Goal: Use online tool/utility: Utilize a website feature to perform a specific function

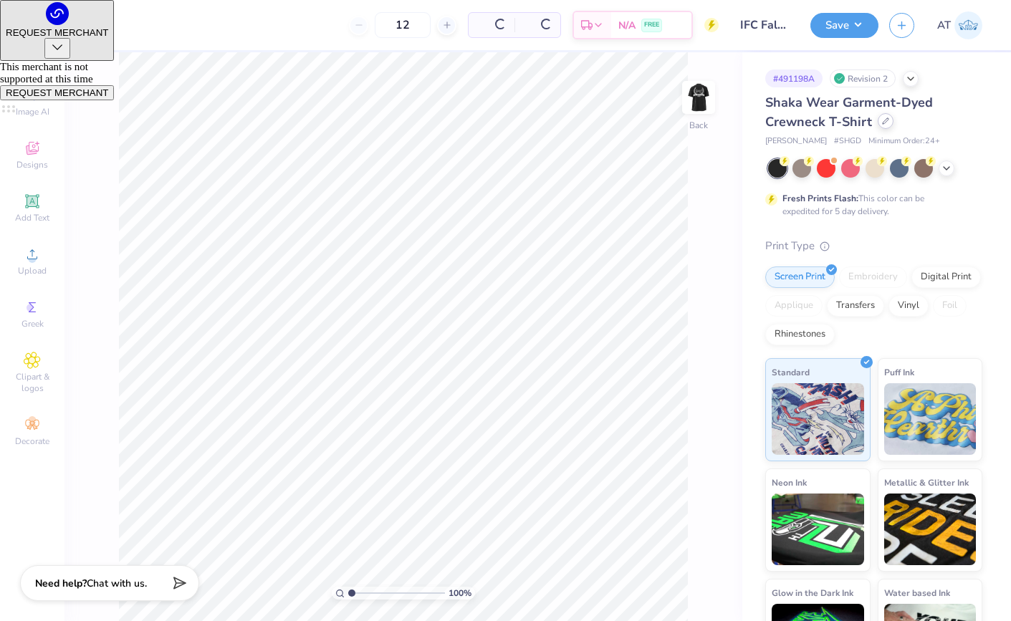
click at [886, 125] on div at bounding box center [886, 121] width 16 height 16
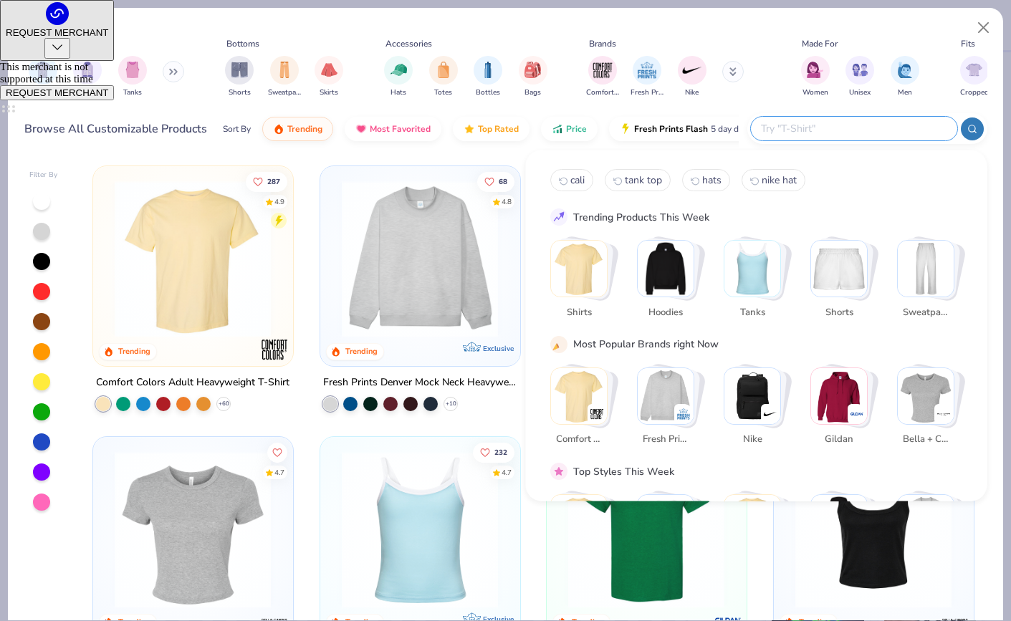
click at [858, 133] on input "text" at bounding box center [854, 128] width 188 height 16
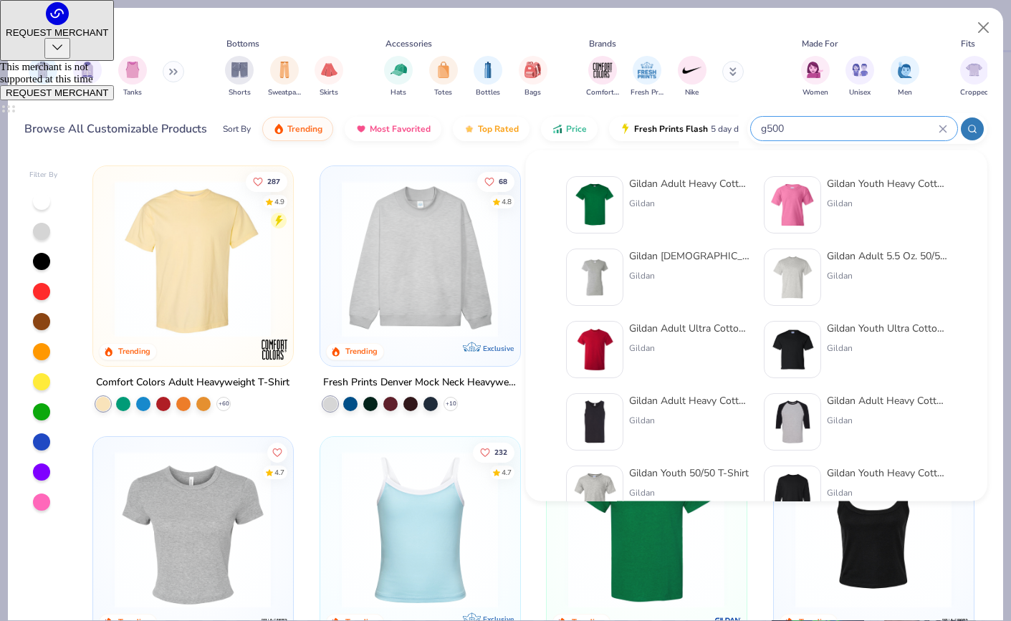
type input "g500"
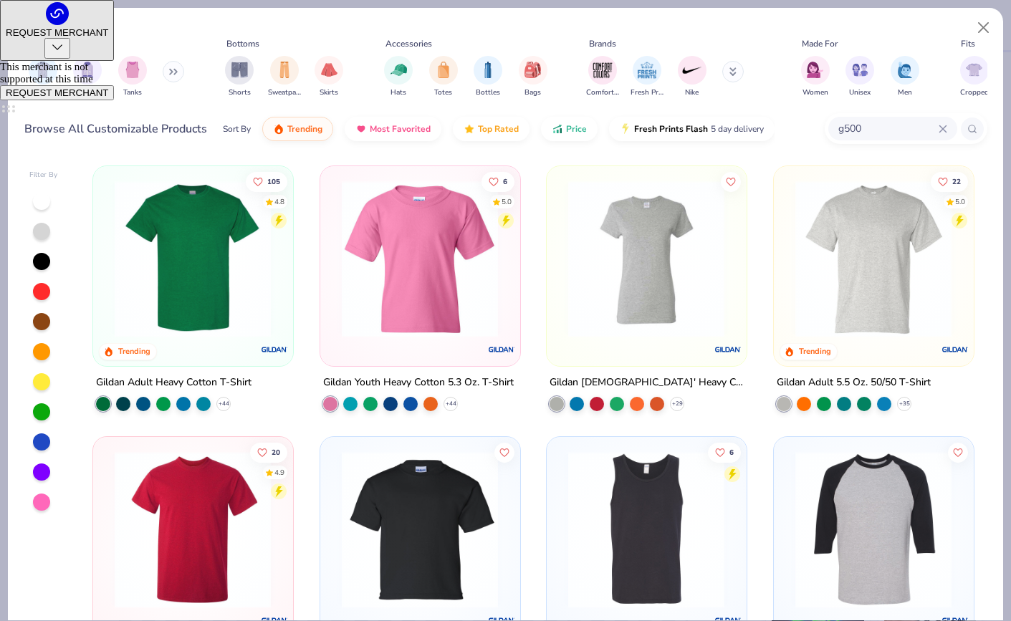
click at [172, 290] on img at bounding box center [193, 259] width 171 height 157
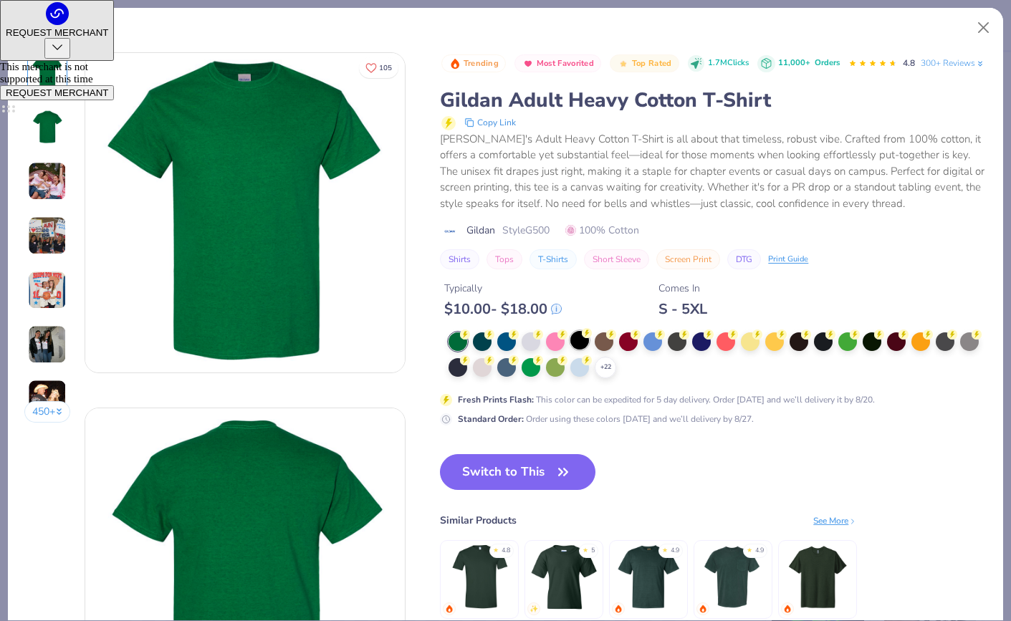
click at [578, 350] on div at bounding box center [580, 340] width 19 height 19
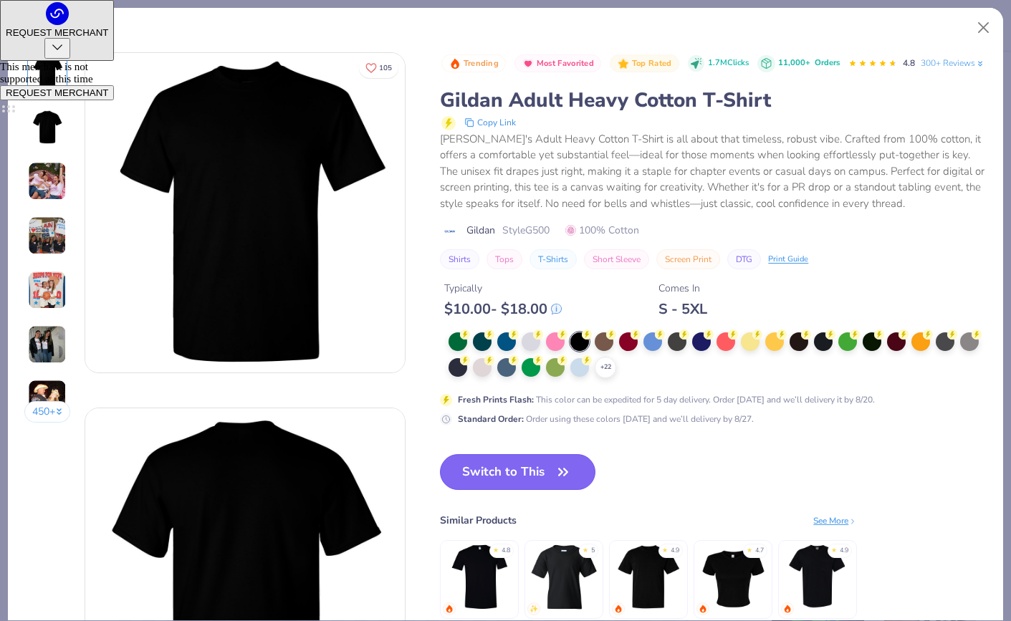
click at [454, 490] on button "Switch to This" at bounding box center [518, 472] width 156 height 36
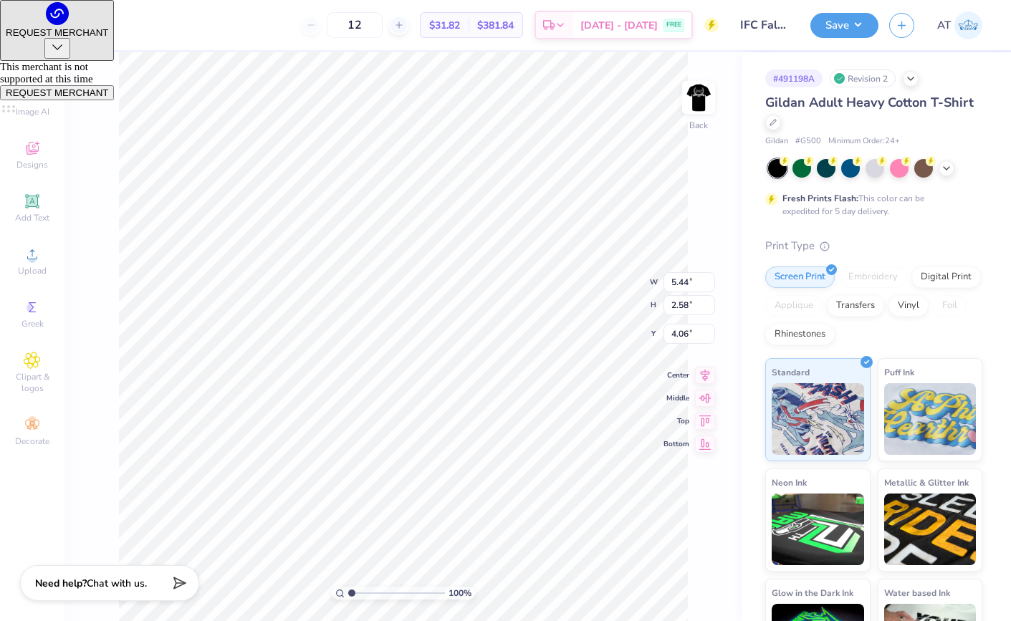
type input "3.00"
click at [378, 26] on input "12" at bounding box center [355, 25] width 56 height 26
type input "1"
click at [362, 22] on input "0450" at bounding box center [349, 25] width 56 height 26
type input "450"
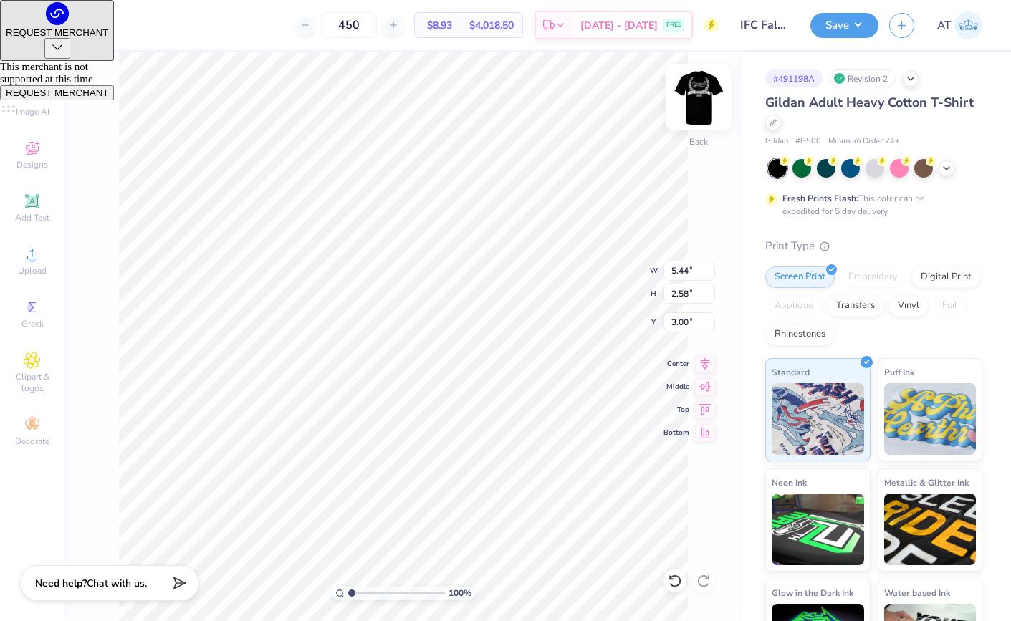
click at [687, 98] on img at bounding box center [698, 97] width 57 height 57
type input "12.31"
type input "9.78"
type input "3.25"
type input "3.24"
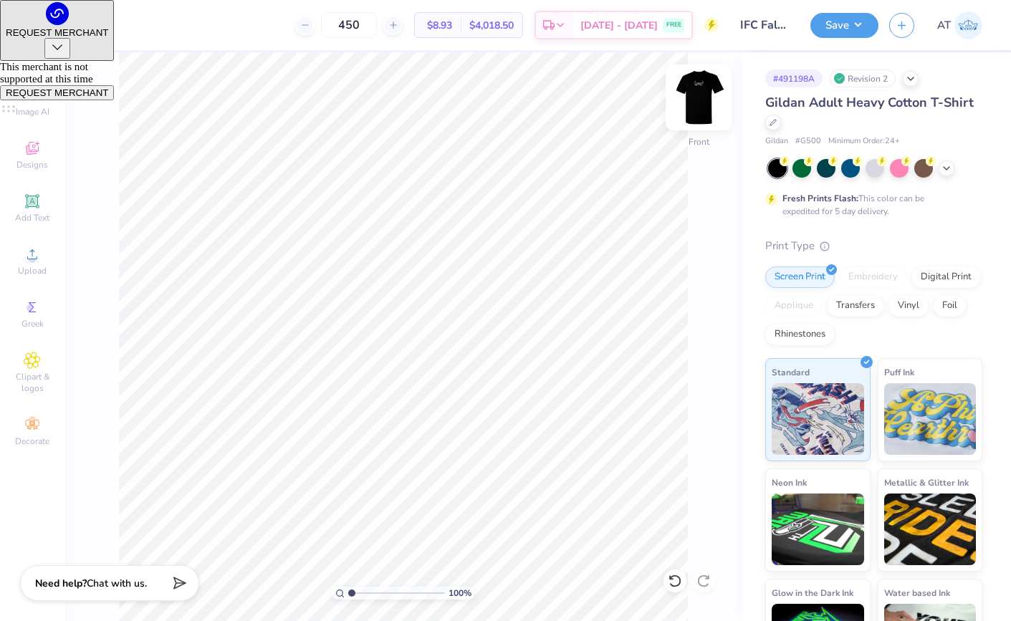
click at [703, 100] on img at bounding box center [698, 97] width 57 height 57
click at [702, 101] on img at bounding box center [698, 97] width 57 height 57
type input "3.26"
click at [702, 110] on img at bounding box center [698, 97] width 57 height 57
click at [702, 110] on img at bounding box center [699, 97] width 29 height 29
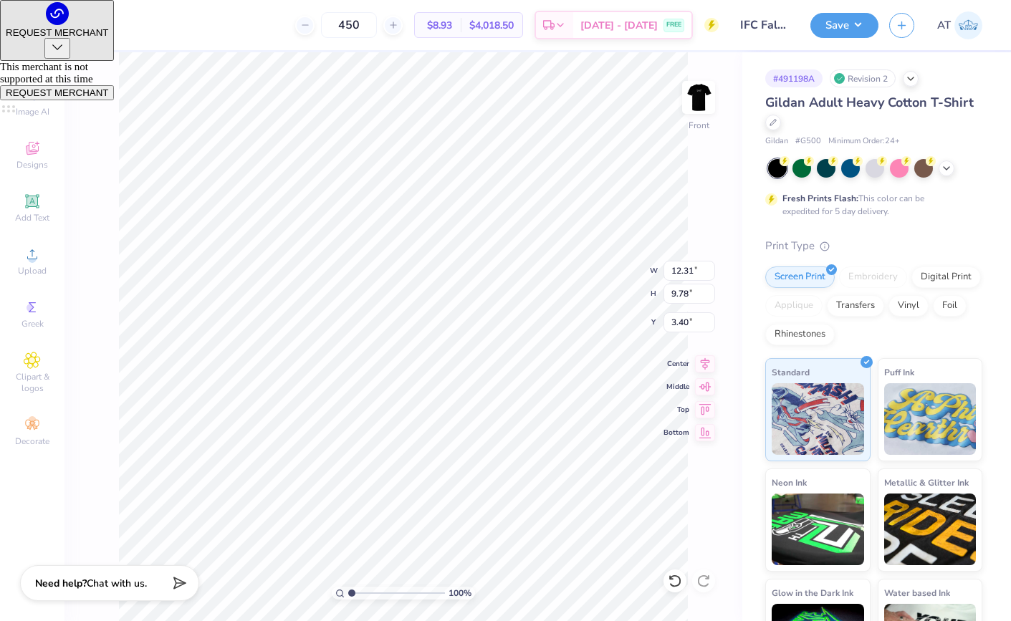
type input "3.00"
type input "14.15"
type input "11.24"
click at [715, 97] on img at bounding box center [698, 97] width 57 height 57
click at [829, 26] on button "Save" at bounding box center [845, 23] width 68 height 25
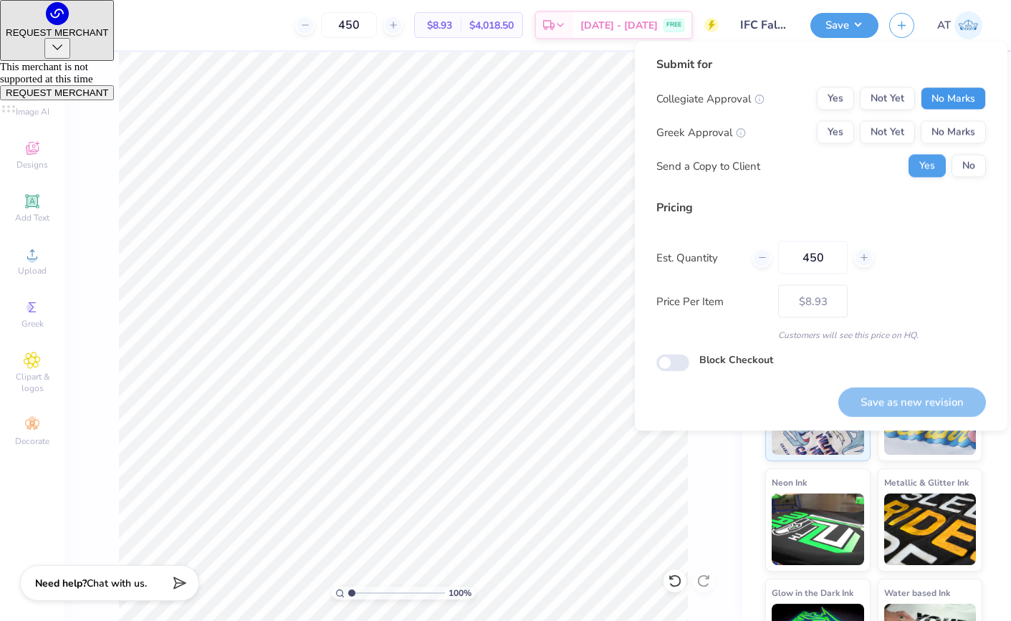
click at [943, 105] on button "No Marks" at bounding box center [953, 98] width 65 height 23
click at [835, 130] on button "Yes" at bounding box center [835, 132] width 37 height 23
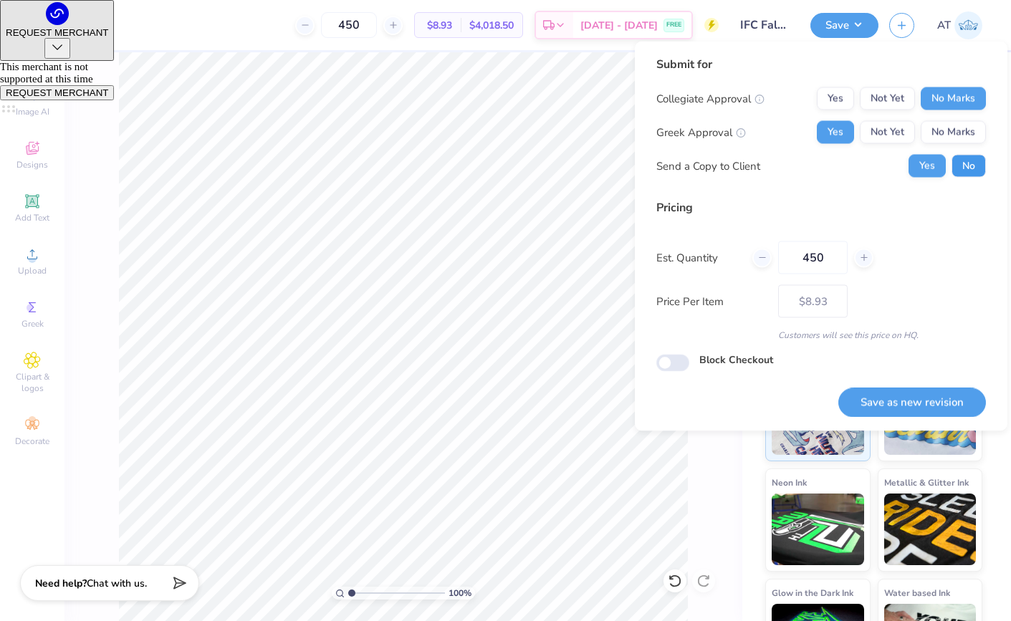
click at [973, 168] on button "No" at bounding box center [969, 166] width 34 height 23
click at [885, 397] on button "Save as new revision" at bounding box center [913, 402] width 148 height 29
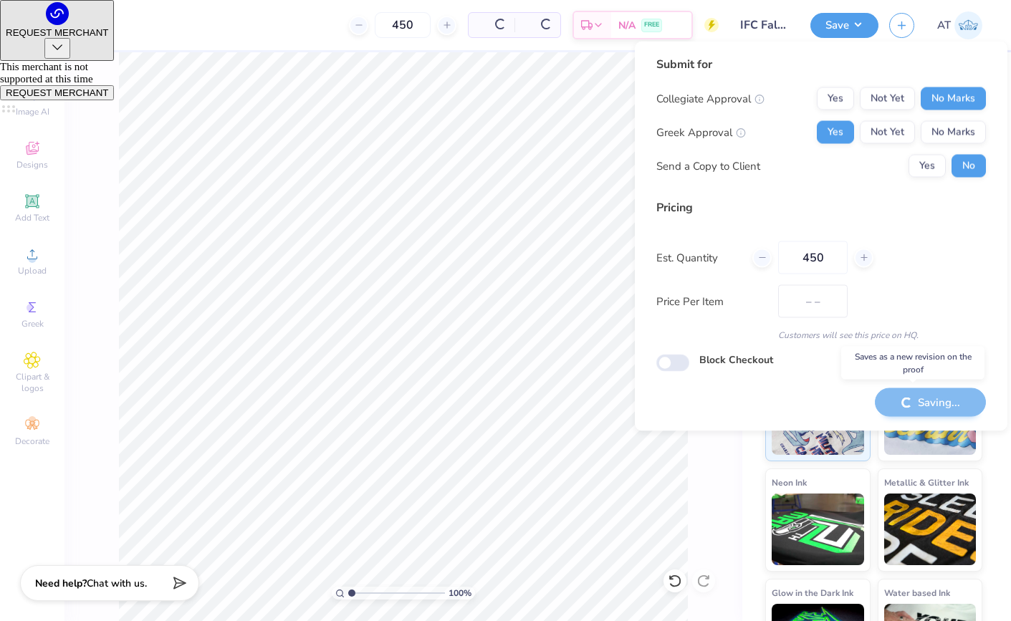
type input "$8.93"
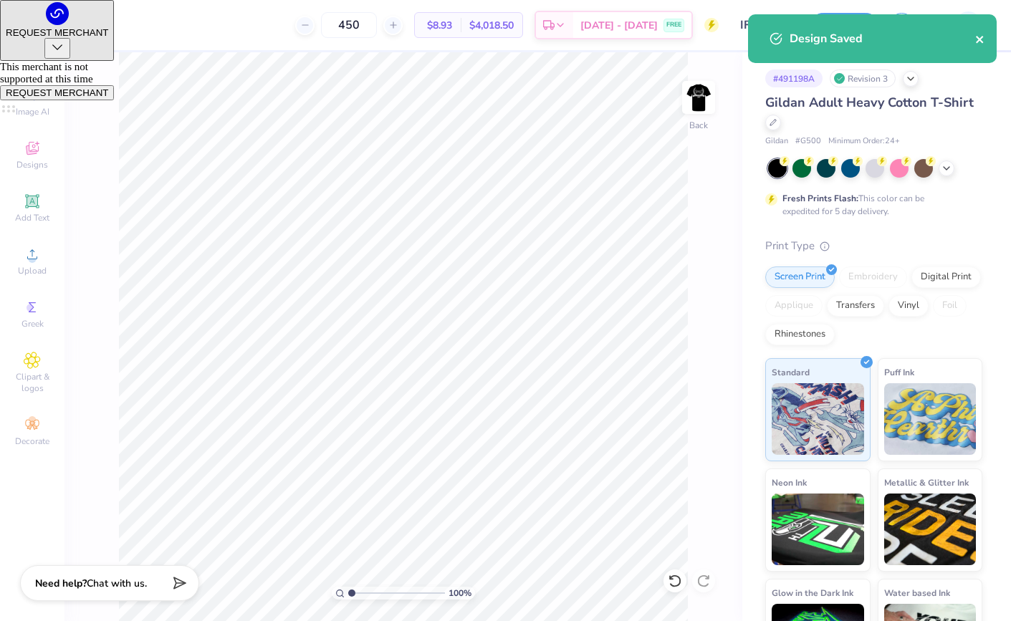
click at [986, 34] on icon "close" at bounding box center [981, 39] width 10 height 11
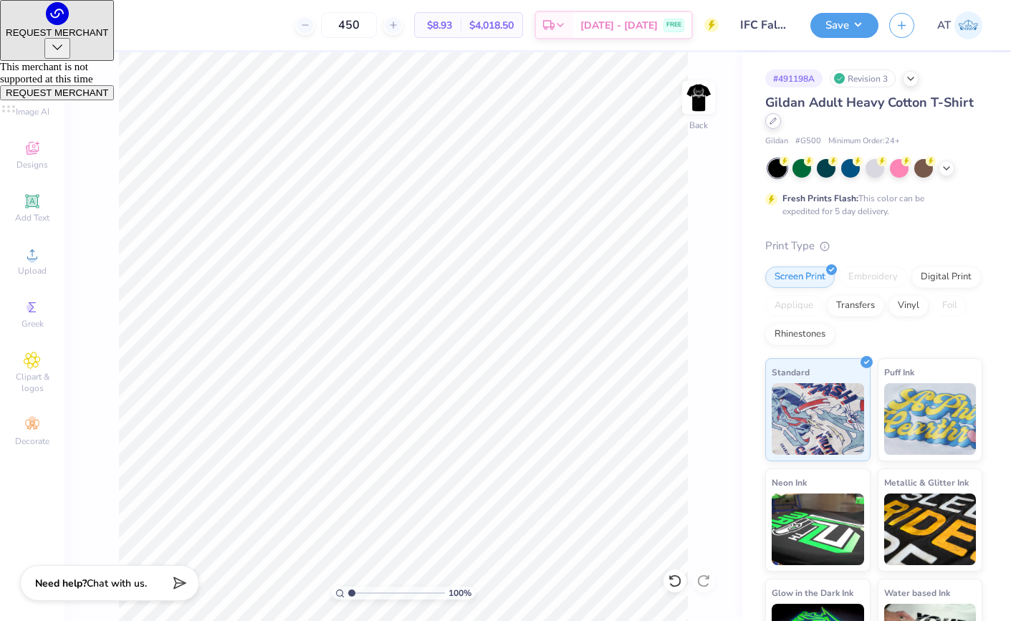
click at [771, 121] on icon at bounding box center [773, 121] width 7 height 7
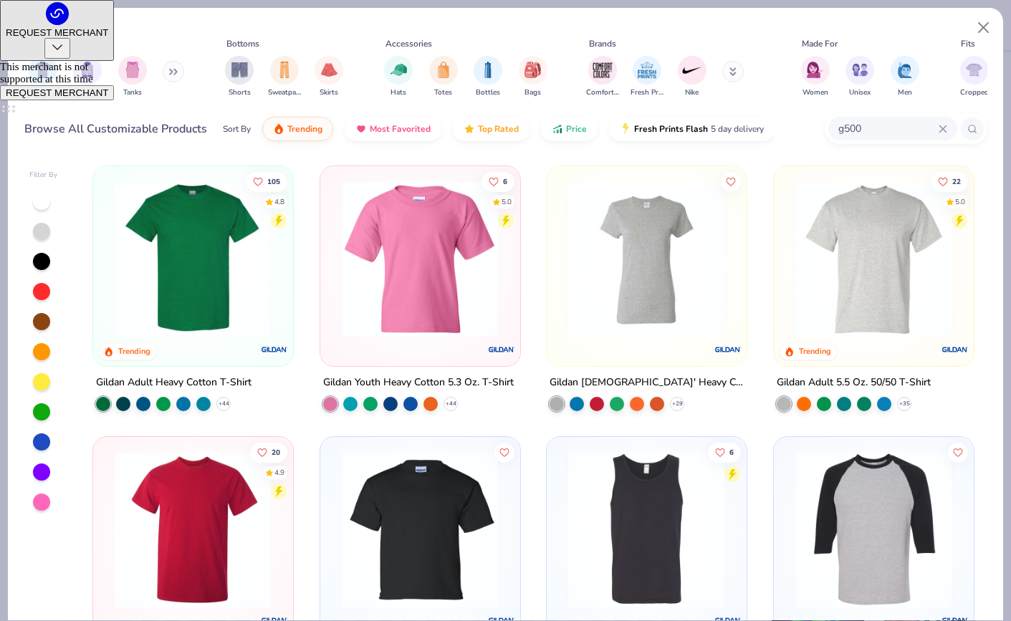
click at [904, 127] on input "g500" at bounding box center [888, 128] width 102 height 16
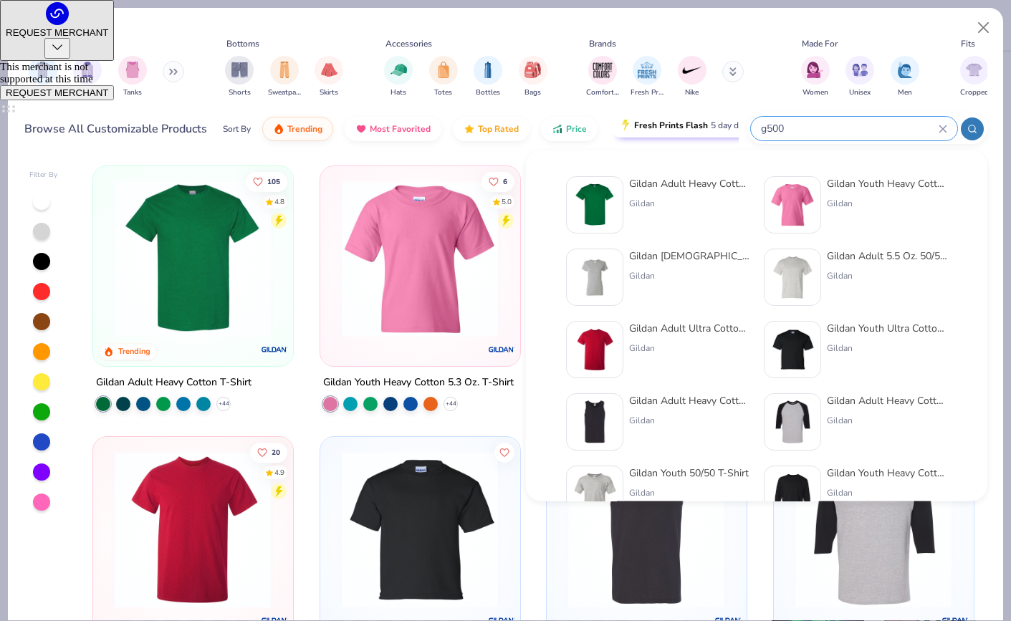
drag, startPoint x: 904, startPoint y: 127, endPoint x: 675, endPoint y: 126, distance: 228.6
click at [675, 126] on div "Browse All Customizable Products Sort By Trending Most Favorited Top Rated Pric…" at bounding box center [505, 129] width 963 height 40
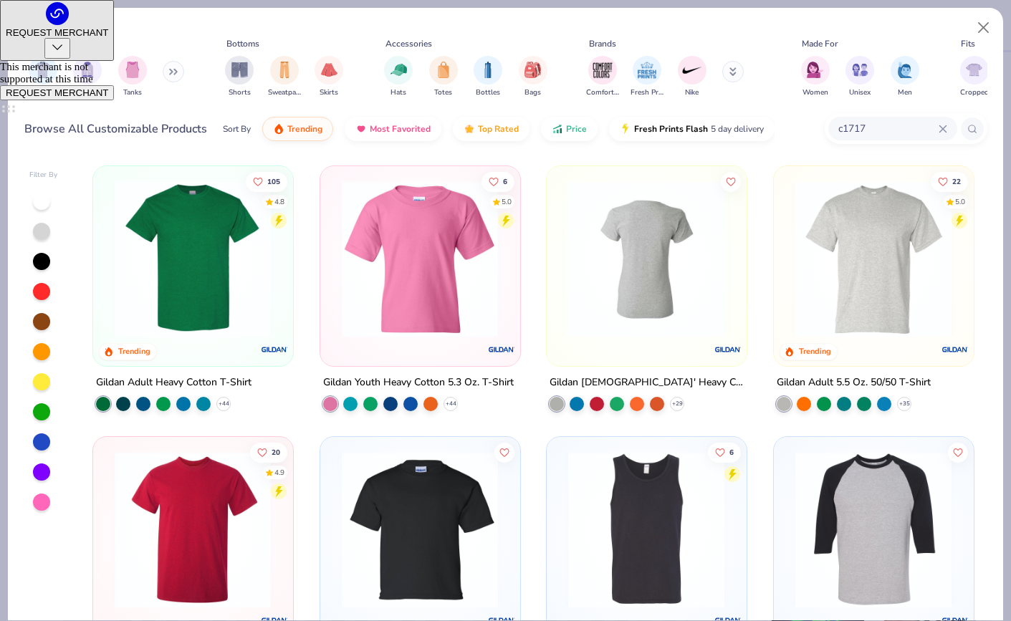
type input "c1717"
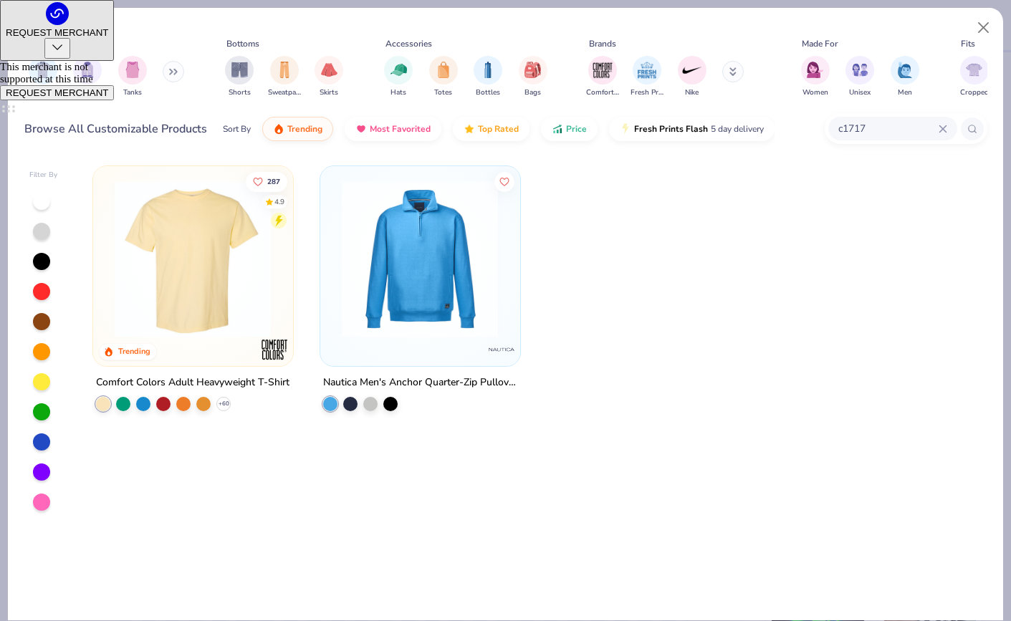
click at [147, 237] on img at bounding box center [193, 259] width 171 height 157
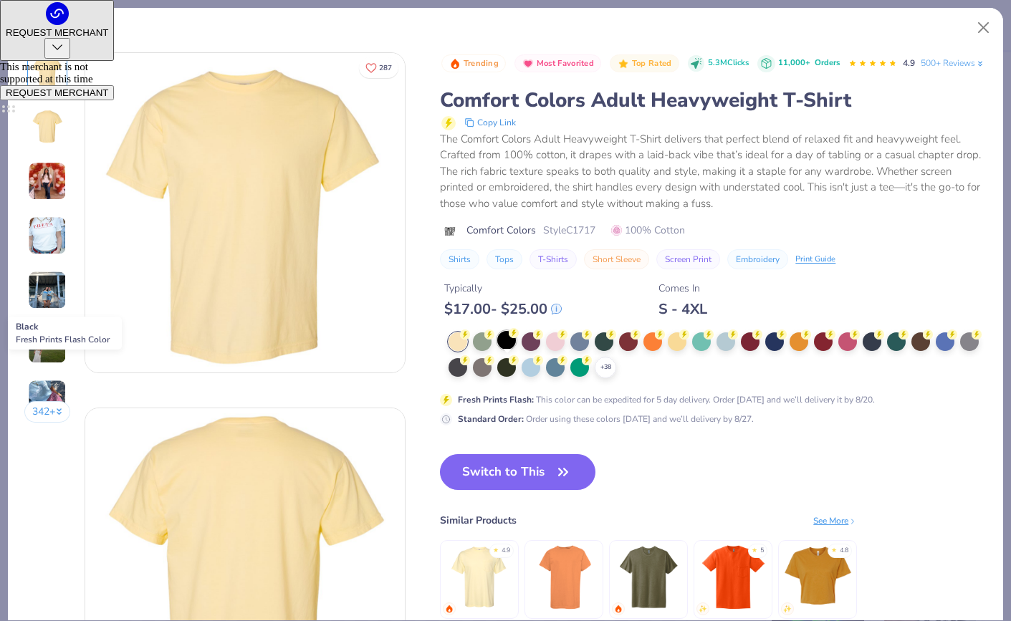
click at [507, 350] on div at bounding box center [506, 340] width 19 height 19
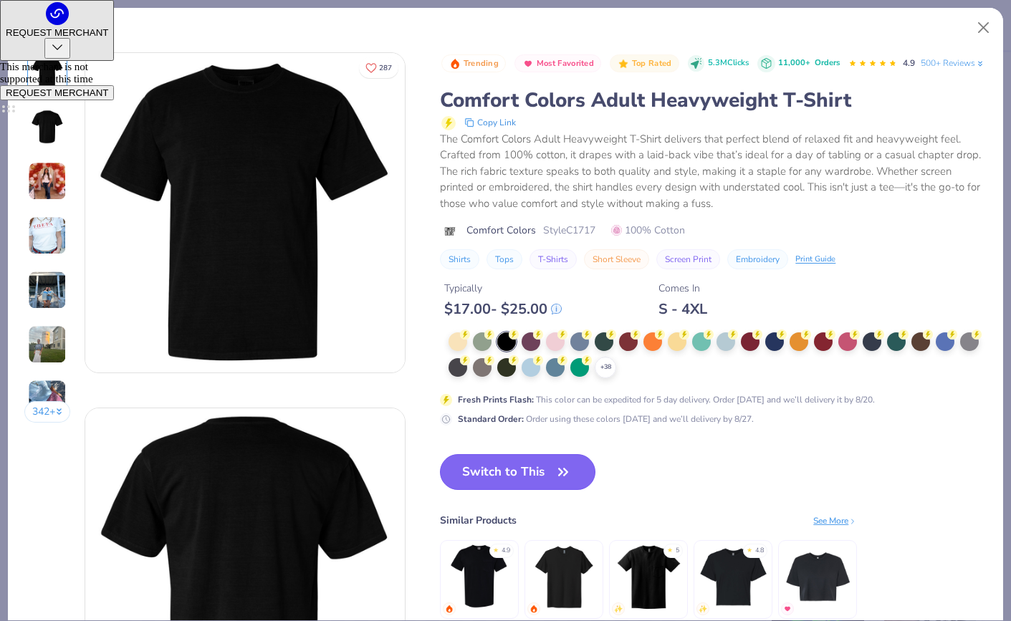
click at [542, 490] on button "Switch to This" at bounding box center [518, 472] width 156 height 36
